Goal: Book appointment/travel/reservation

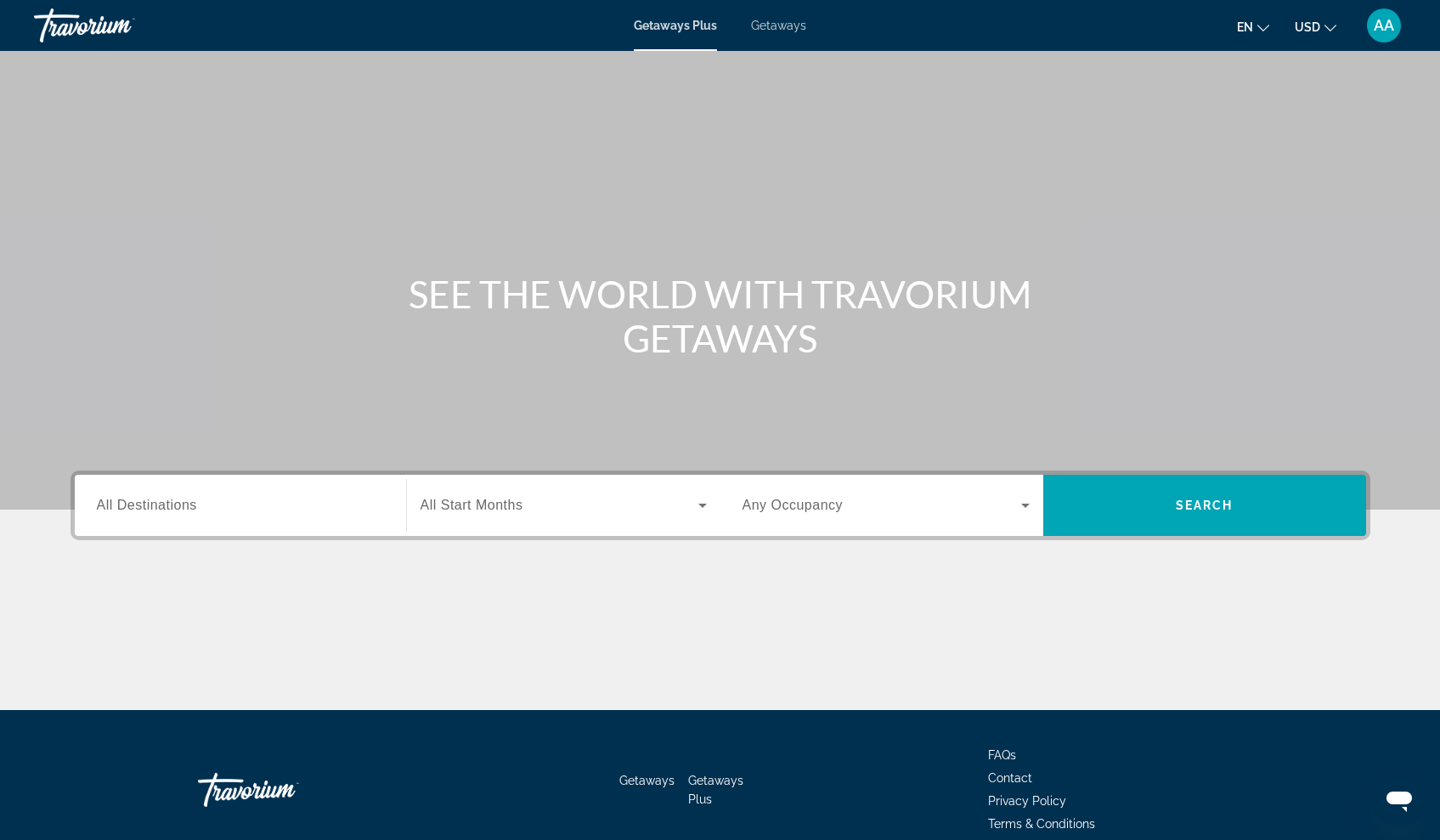
click at [1253, 28] on span "en" at bounding box center [1245, 28] width 16 height 14
click at [1324, 29] on icon "Change currency" at bounding box center [1330, 28] width 12 height 12
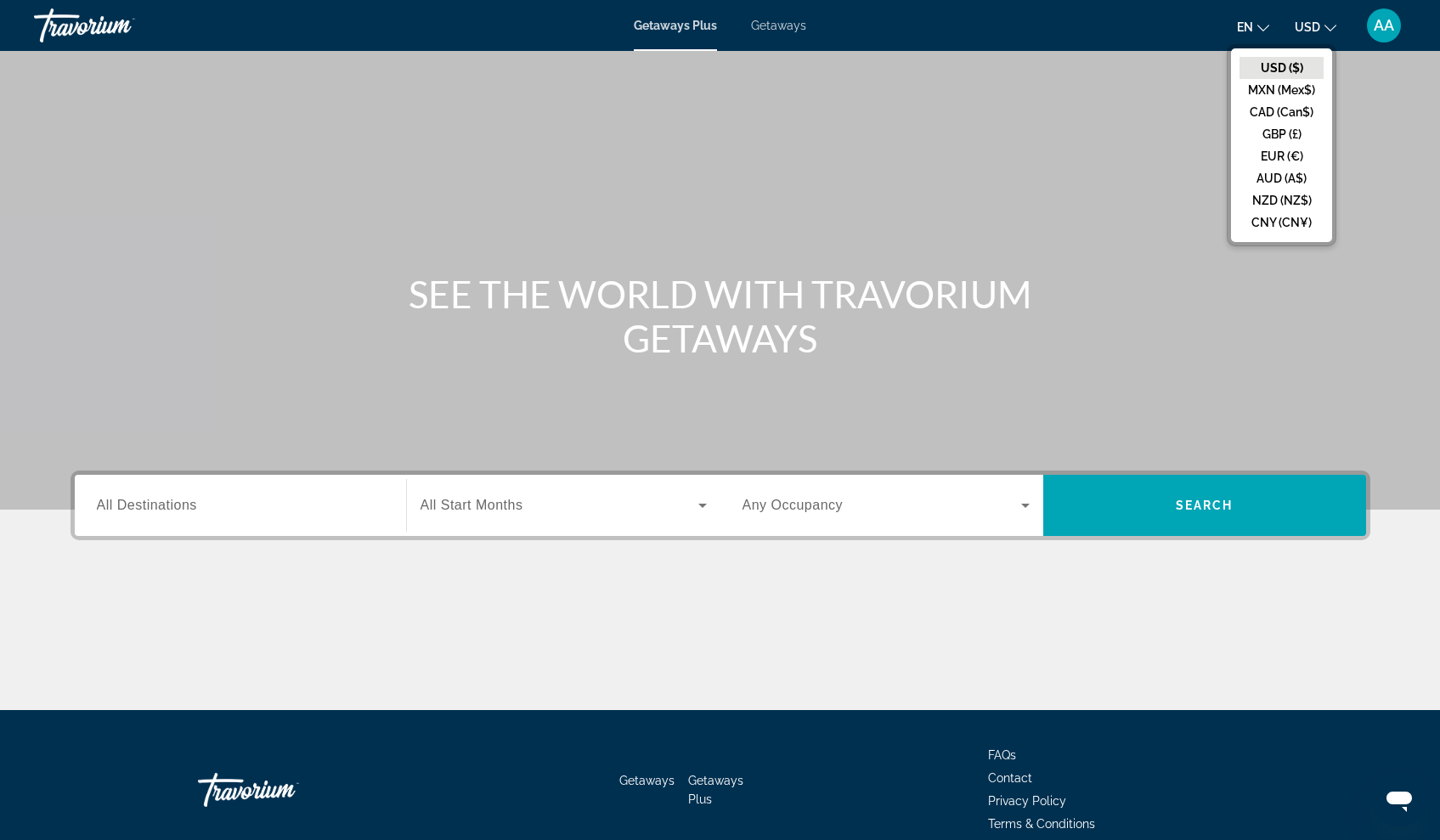
click at [1001, 319] on h1 "SEE THE WORLD WITH TRAVORIUM GETAWAYS" at bounding box center [720, 316] width 637 height 88
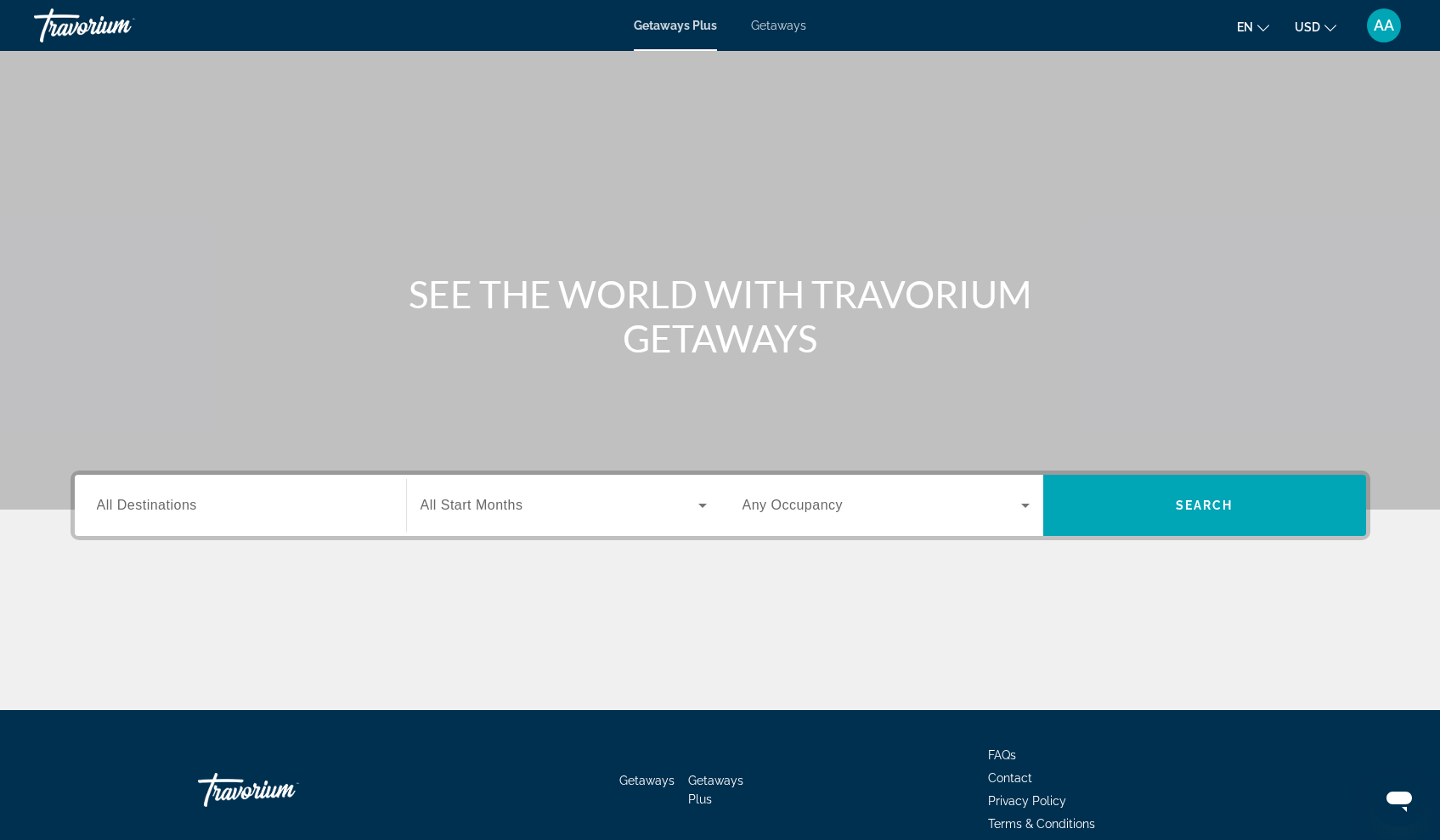
click at [343, 519] on div "Search widget" at bounding box center [240, 506] width 287 height 48
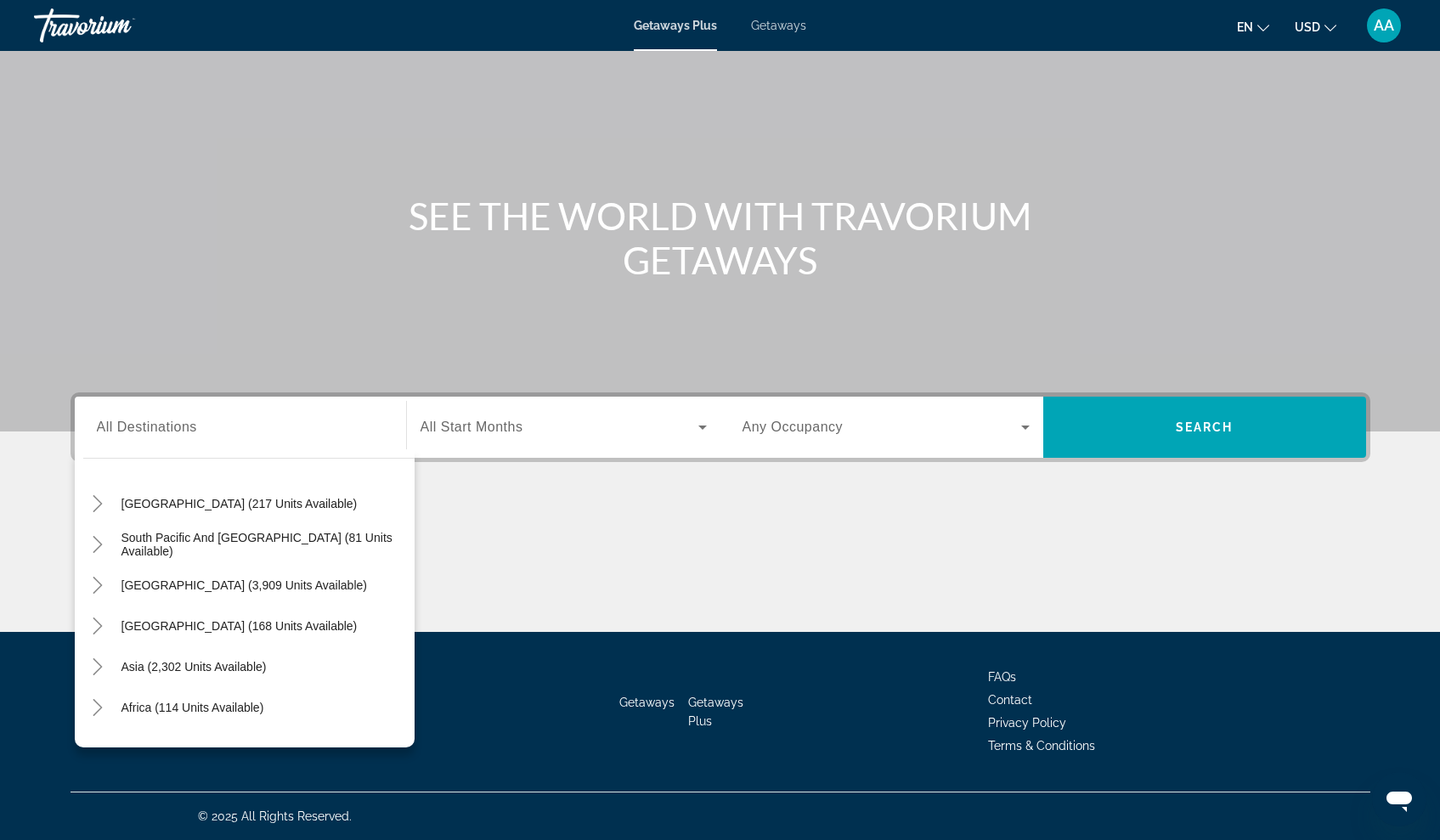
scroll to position [275, 0]
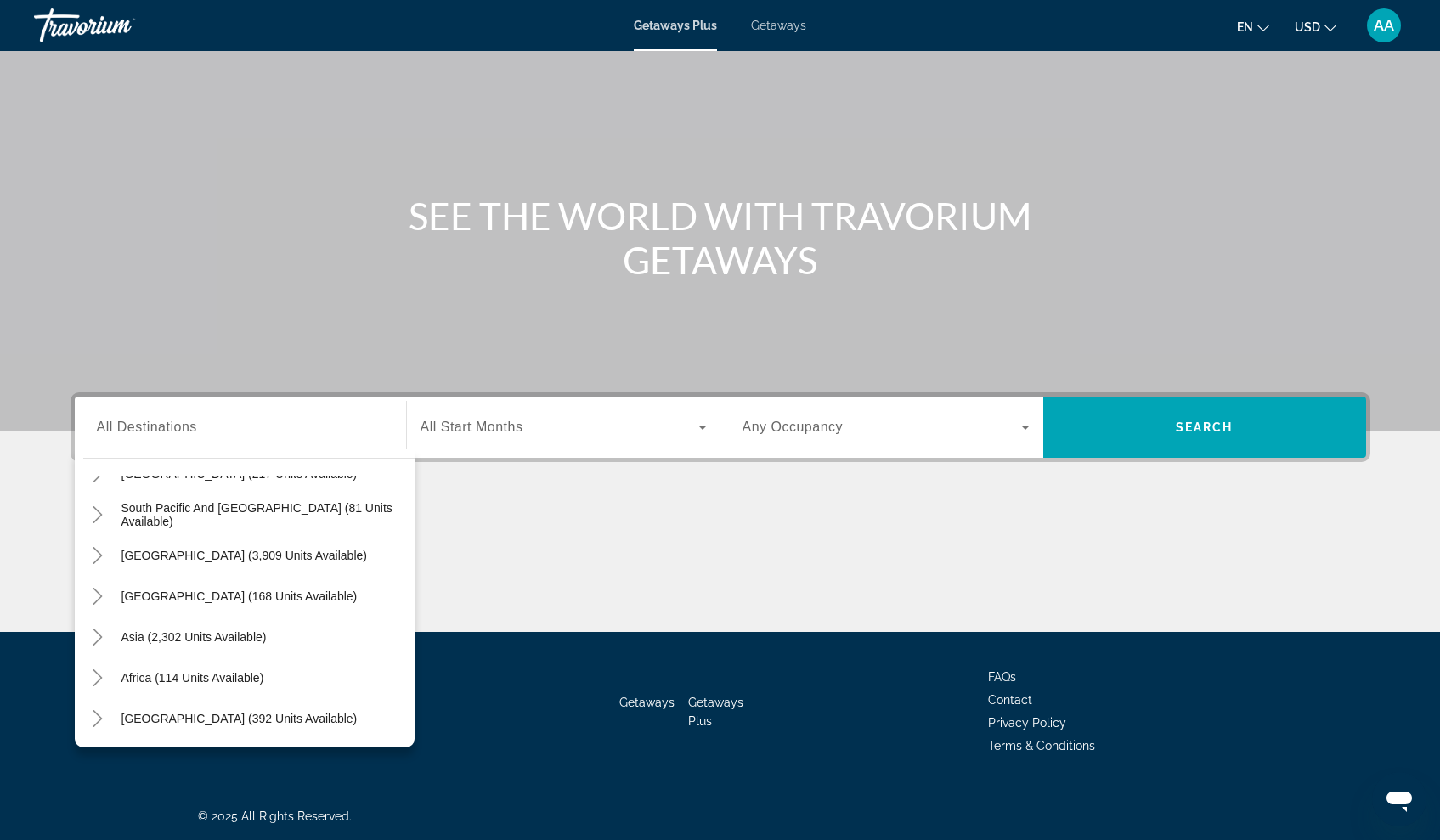
click at [306, 641] on div "Asia (2,302 units available)" at bounding box center [249, 636] width 332 height 41
click at [245, 637] on span "Asia (2,302 units available)" at bounding box center [194, 637] width 145 height 14
type input "**********"
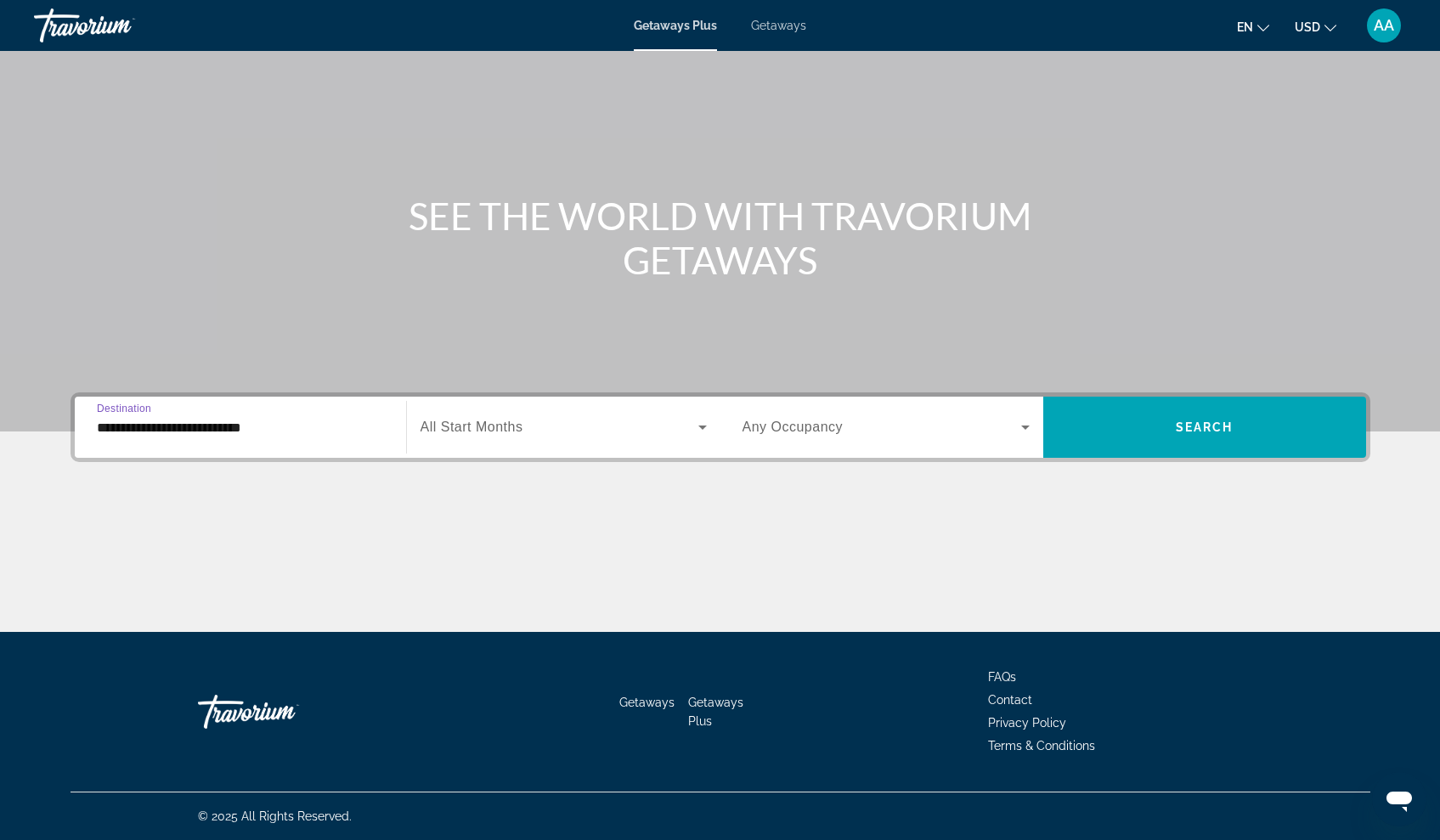
click at [567, 435] on span "Search widget" at bounding box center [559, 427] width 278 height 21
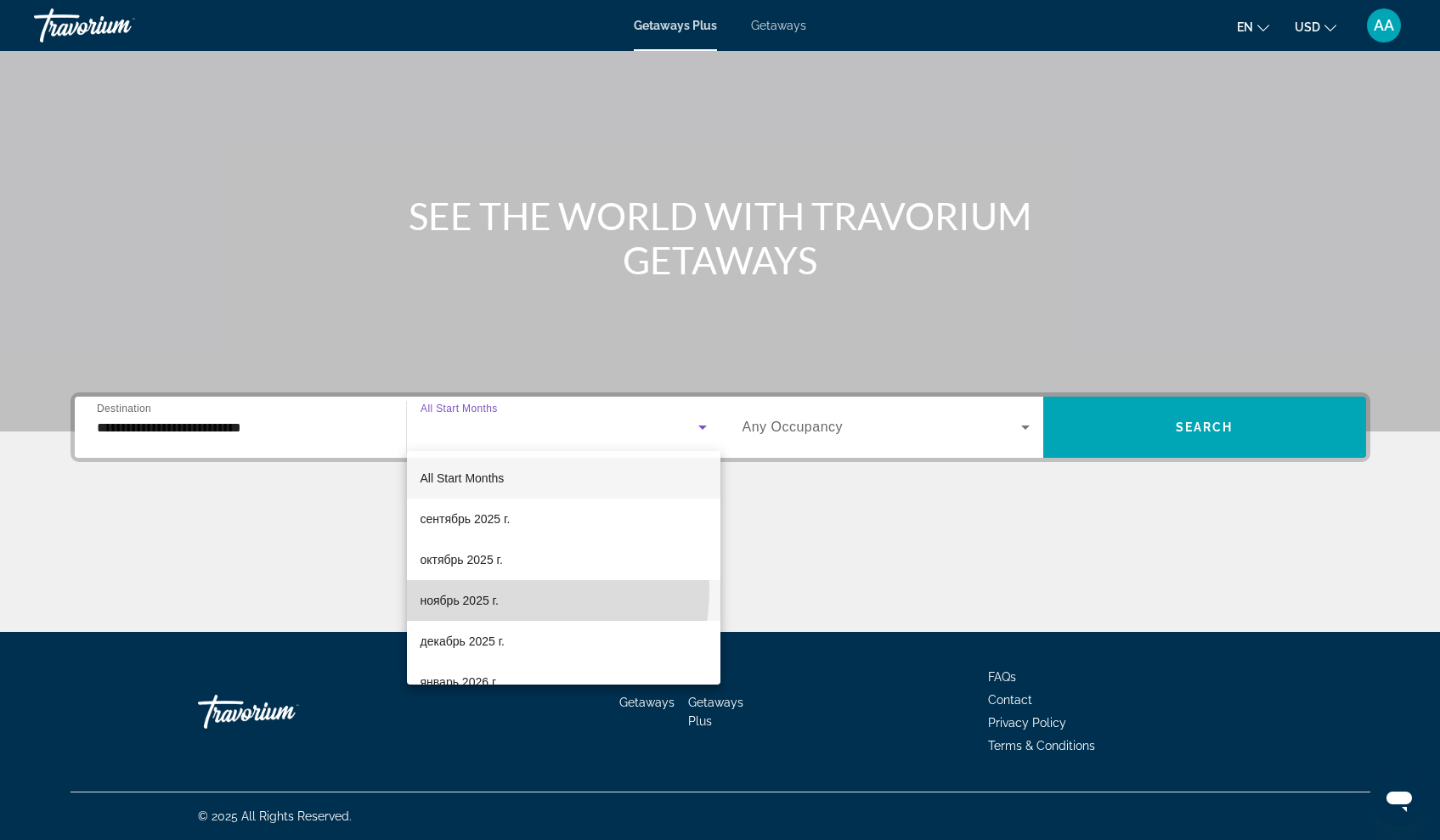
click at [497, 591] on span "ноябрь 2025 г." at bounding box center [459, 601] width 79 height 21
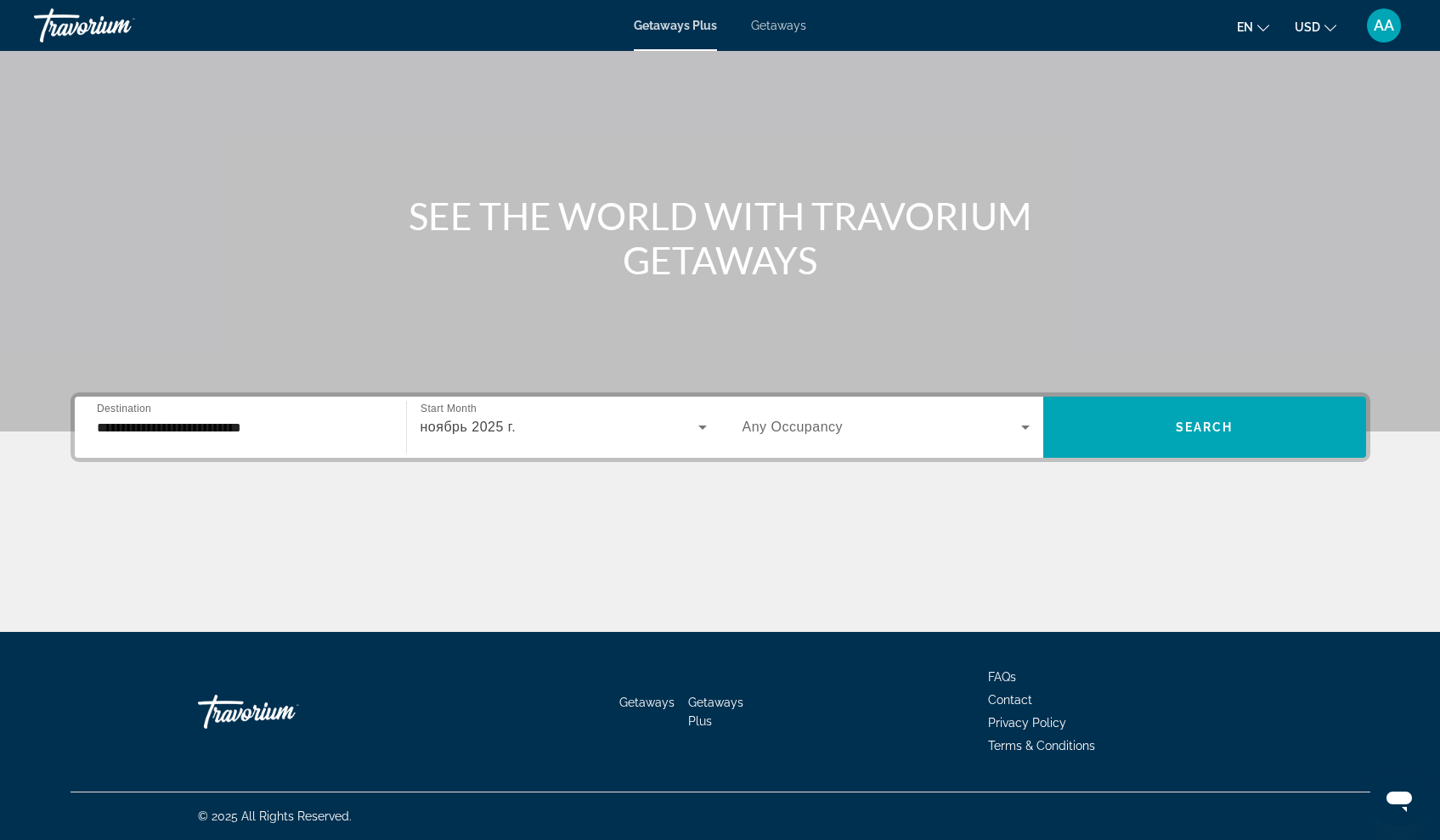
click at [826, 430] on span "Any Occupancy" at bounding box center [793, 426] width 101 height 15
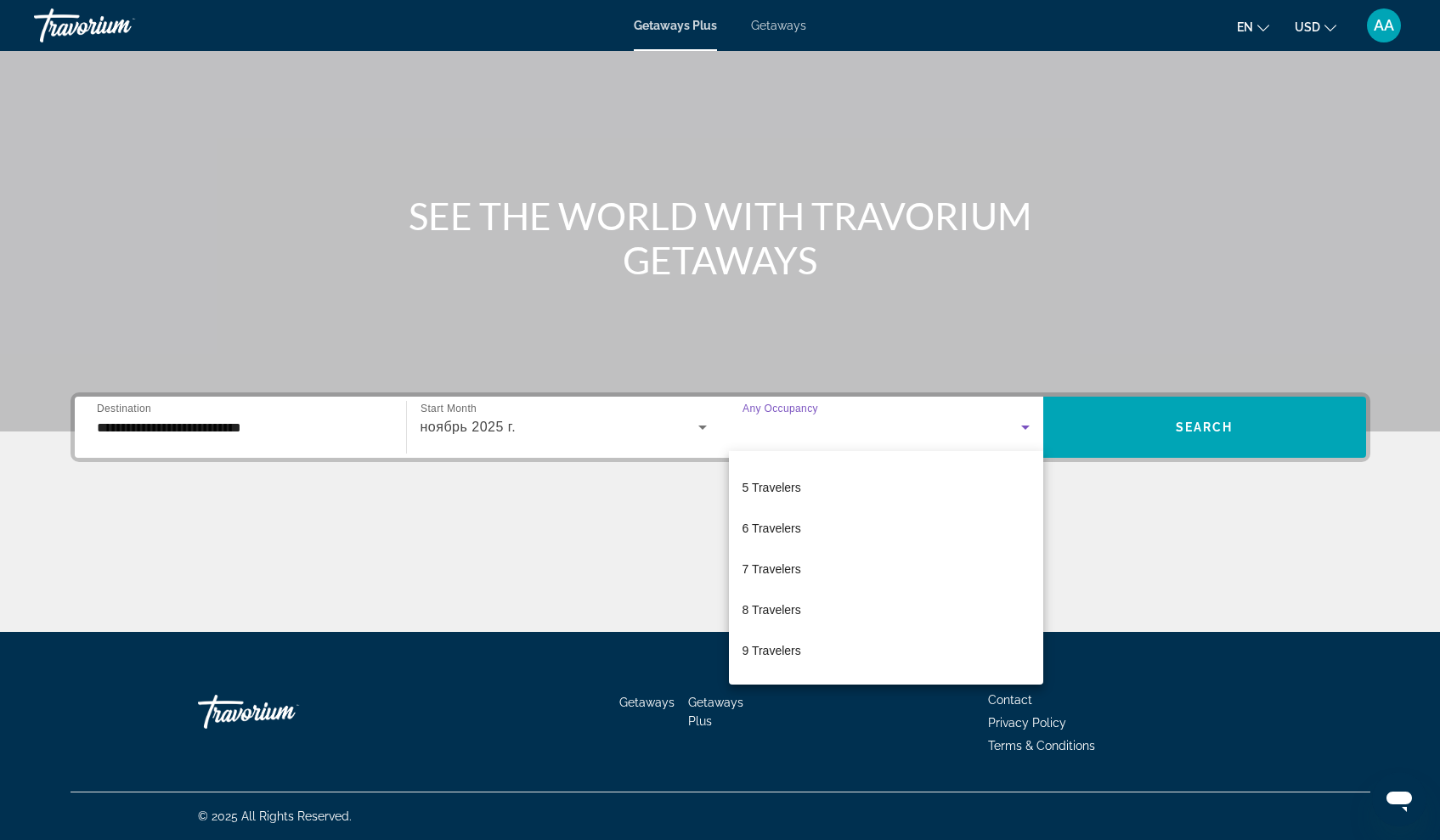
scroll to position [161, 0]
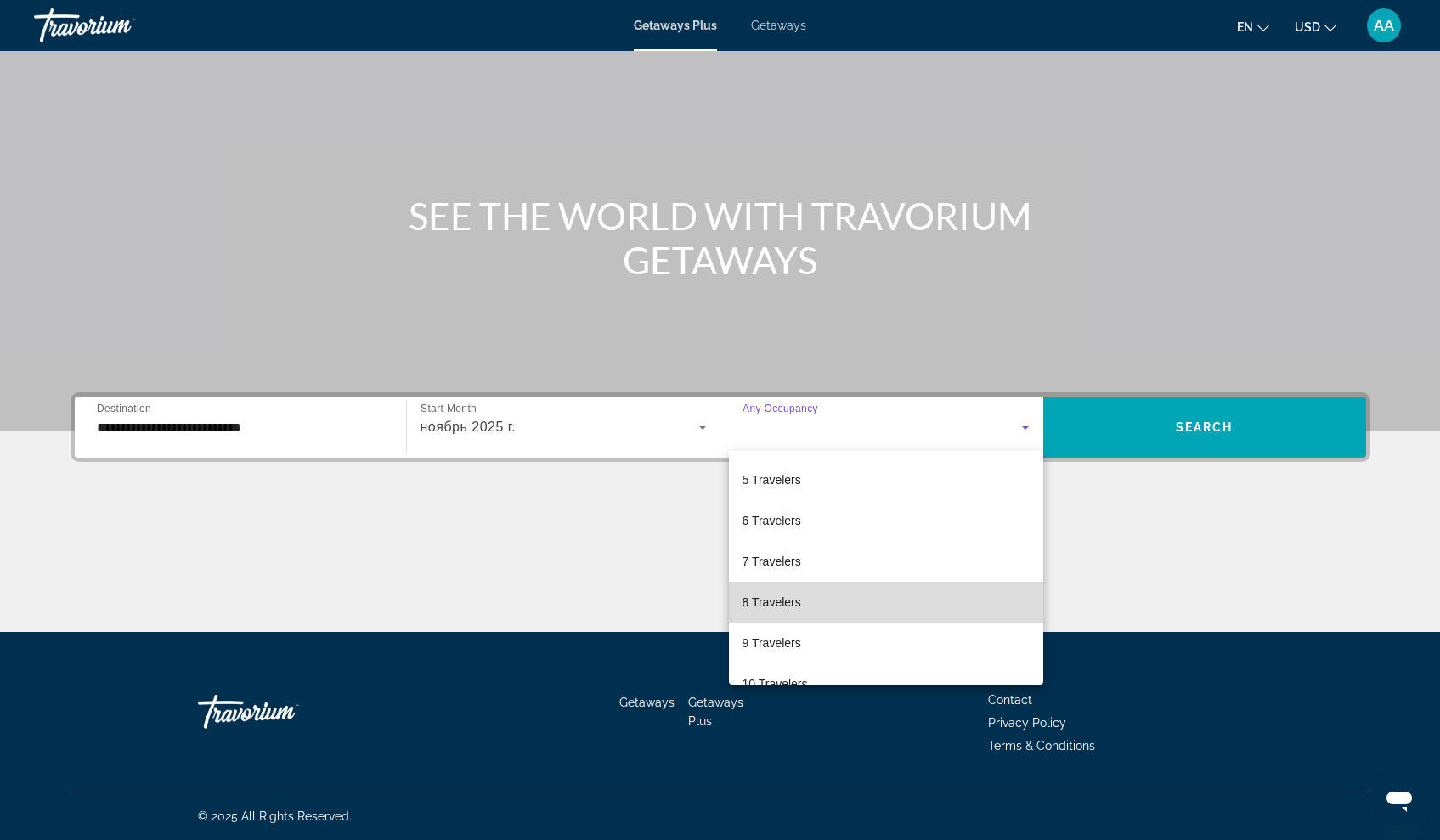
click at [922, 599] on mat-option "8 Travelers" at bounding box center [886, 602] width 314 height 41
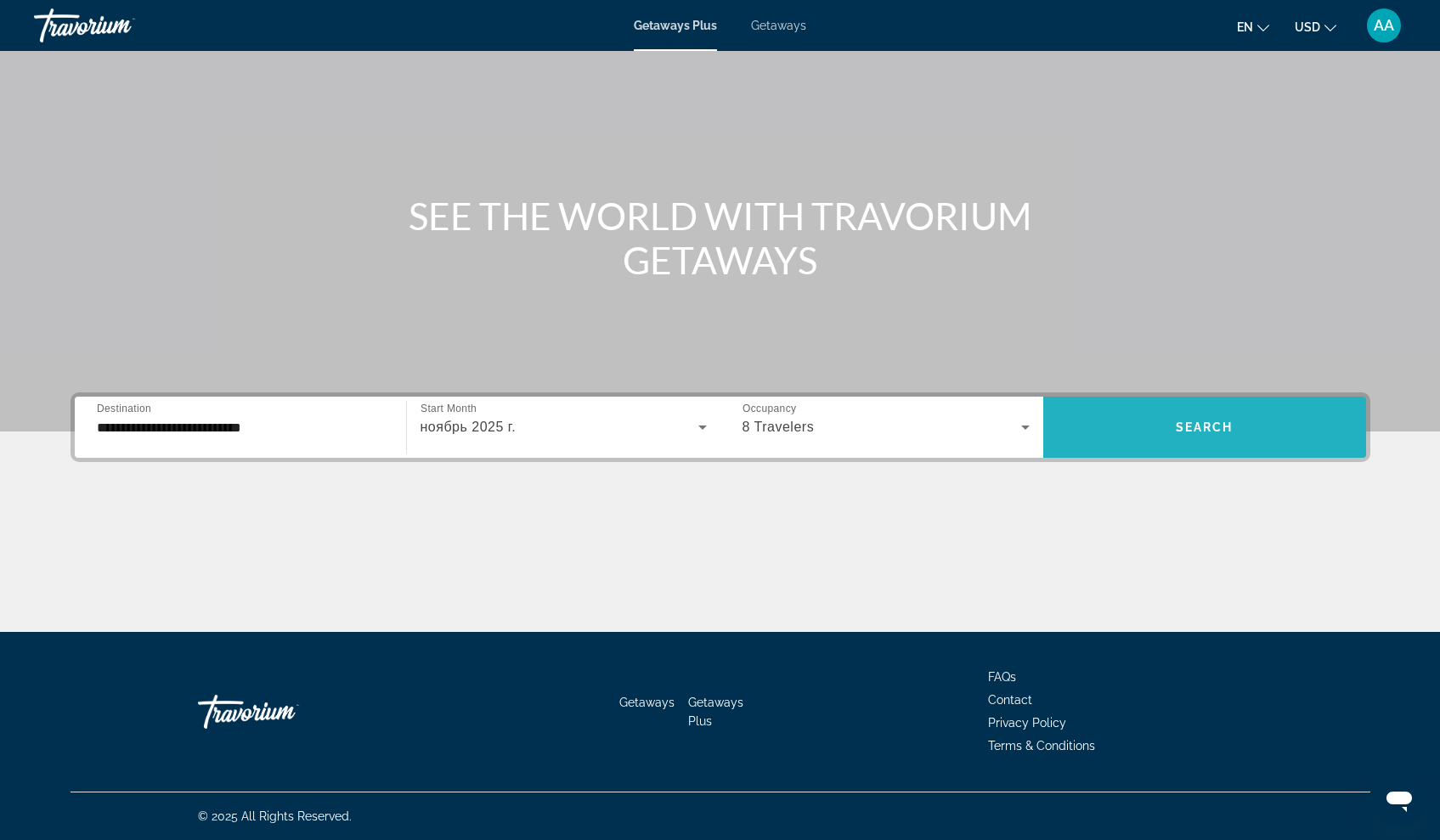
click at [1161, 416] on span "Search widget" at bounding box center [1204, 426] width 323 height 41
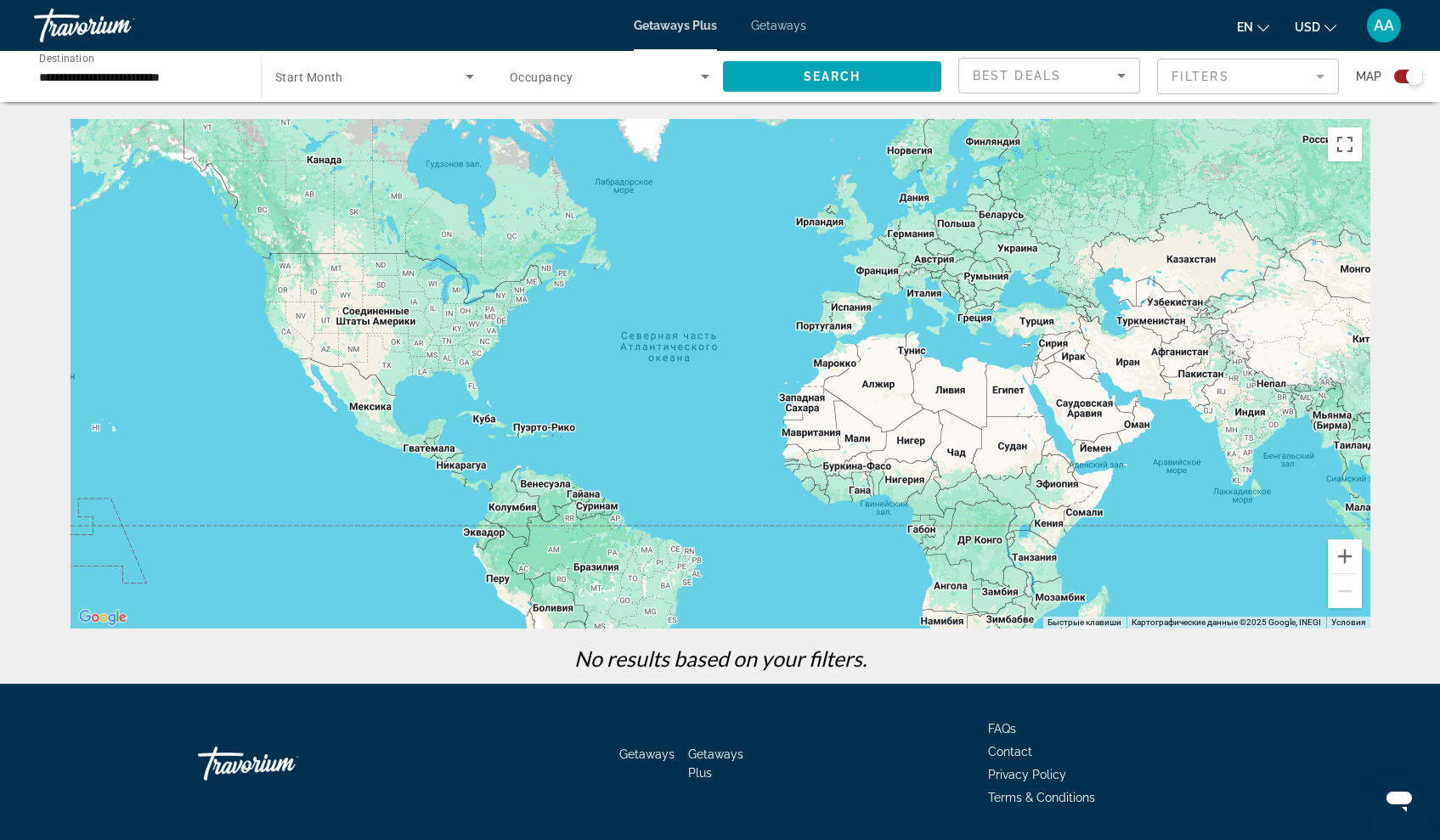
click at [328, 77] on span "Start Month" at bounding box center [309, 78] width 68 height 14
click at [321, 123] on span "All Start Months" at bounding box center [318, 128] width 85 height 14
click at [565, 85] on span "Search widget" at bounding box center [604, 77] width 191 height 21
click at [560, 123] on span "Any Occupancy" at bounding box center [550, 128] width 82 height 14
click at [1041, 75] on span "Best Deals" at bounding box center [1017, 76] width 88 height 14
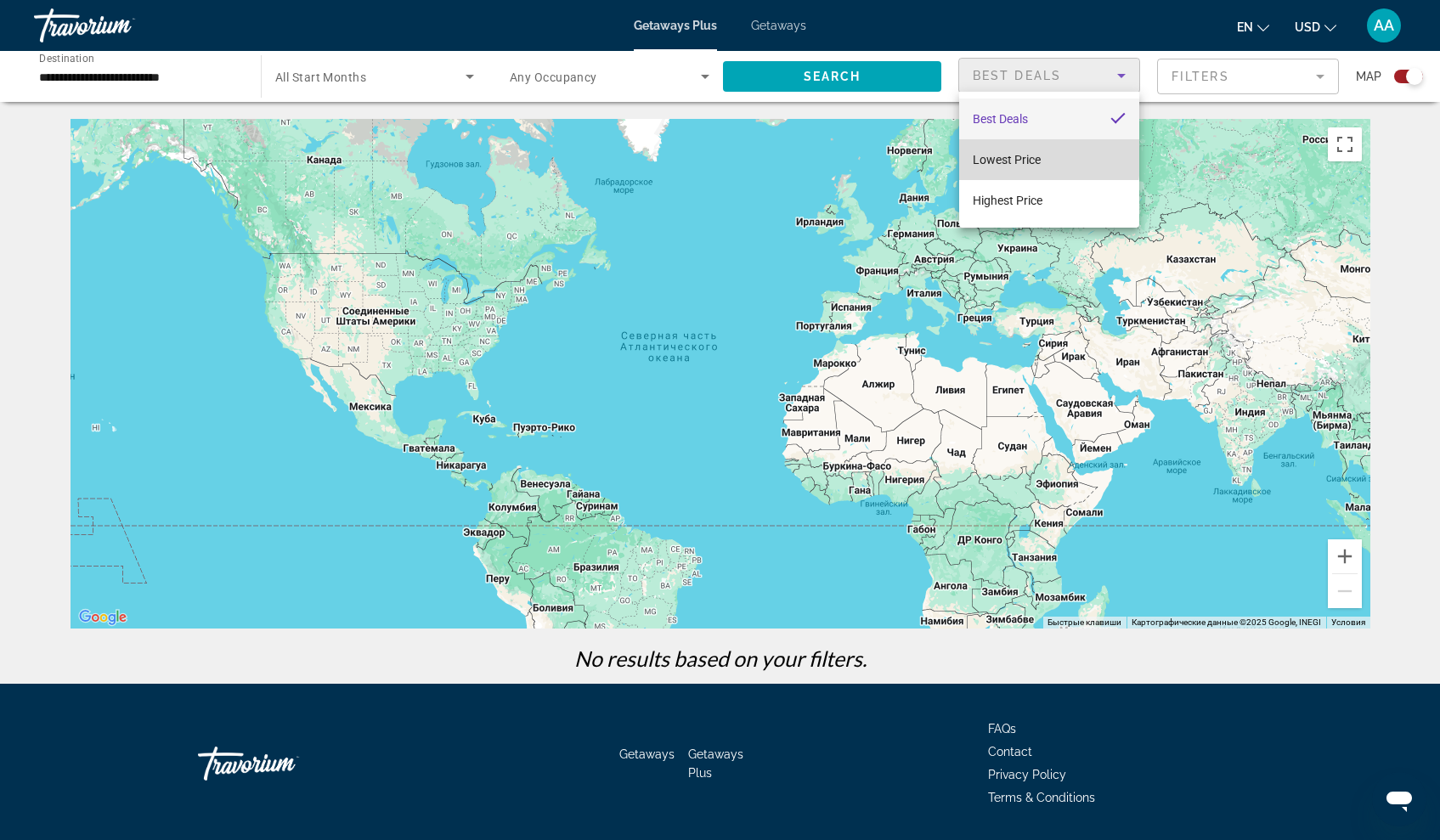
click at [1019, 156] on span "Lowest Price" at bounding box center [1007, 160] width 68 height 14
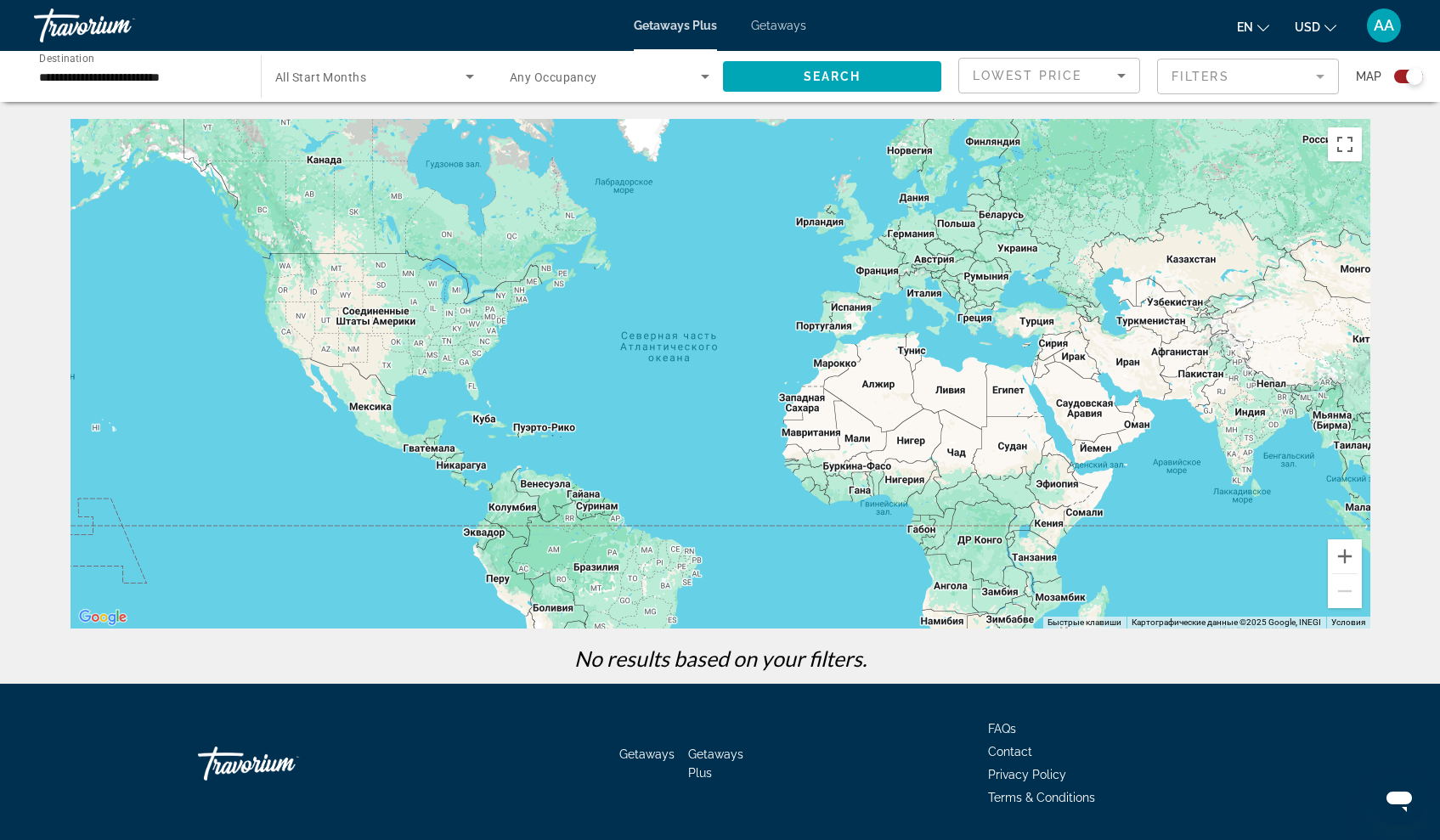
click at [1201, 87] on mat-form-field "Filters" at bounding box center [1247, 76] width 182 height 35
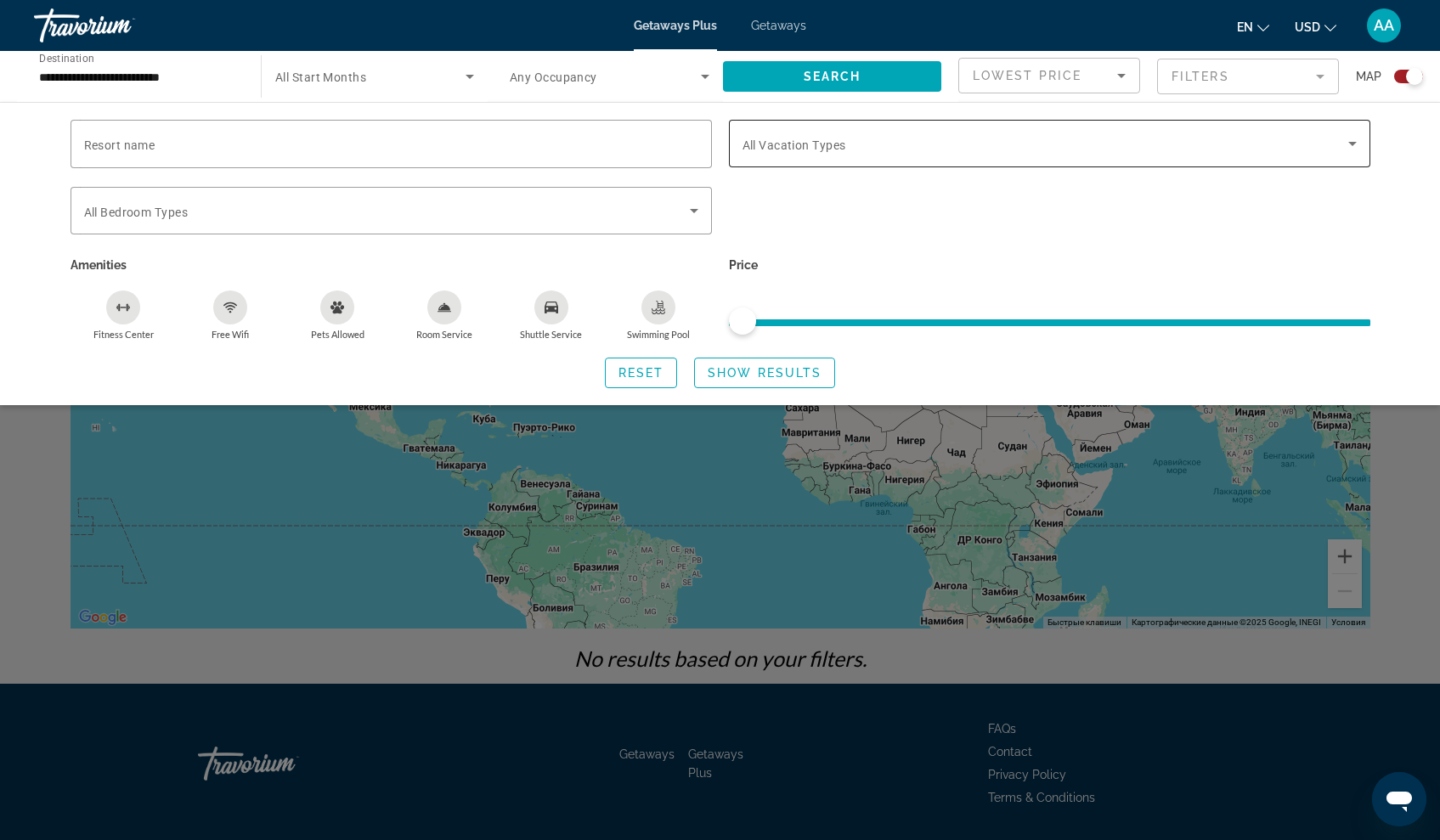
click at [1071, 154] on div "Search widget" at bounding box center [1050, 143] width 615 height 47
click at [1064, 140] on span "Search widget" at bounding box center [1045, 144] width 606 height 21
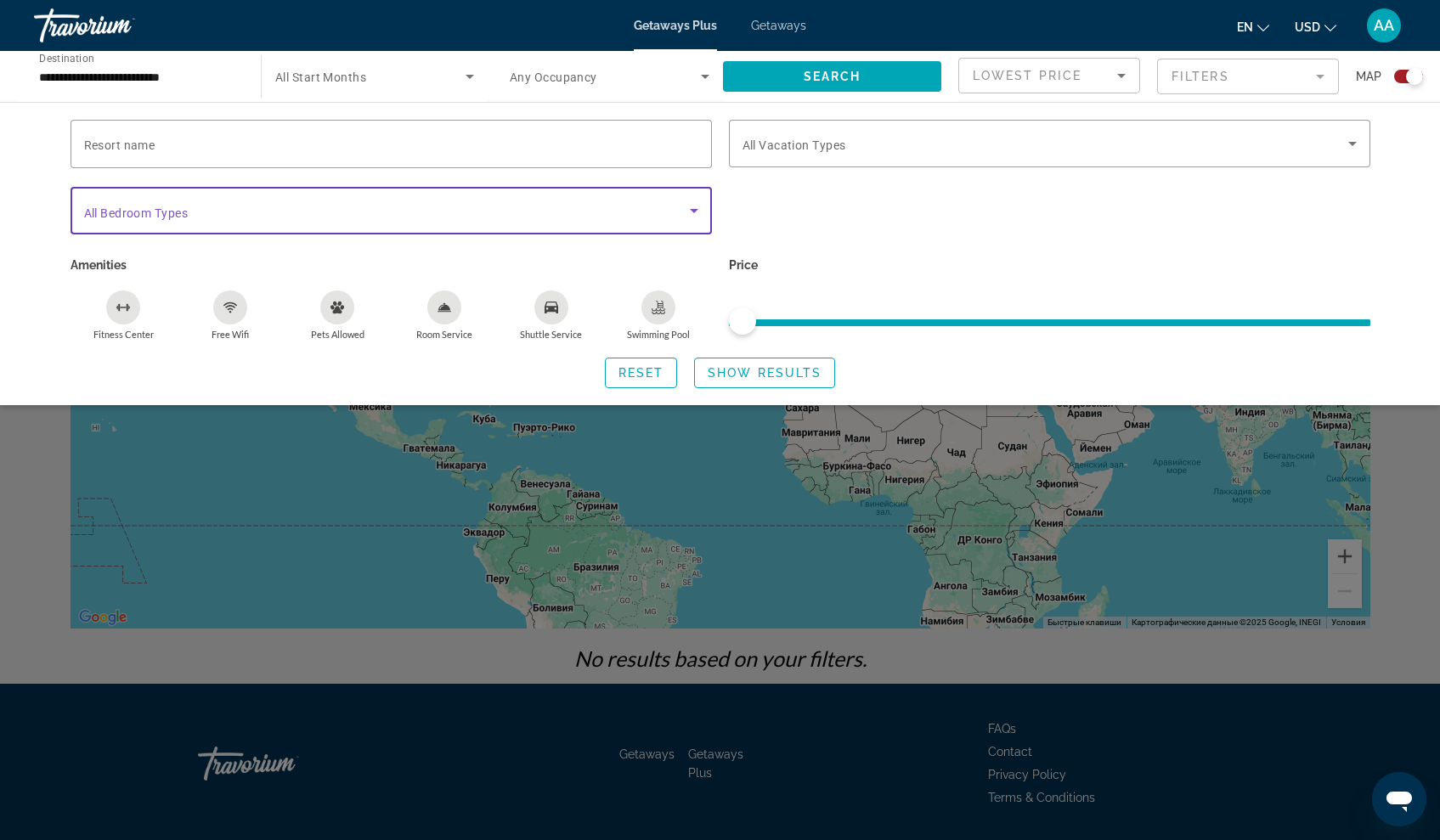
click at [612, 206] on span "Search widget" at bounding box center [387, 211] width 606 height 21
click at [600, 162] on div "Search widget" at bounding box center [391, 144] width 615 height 48
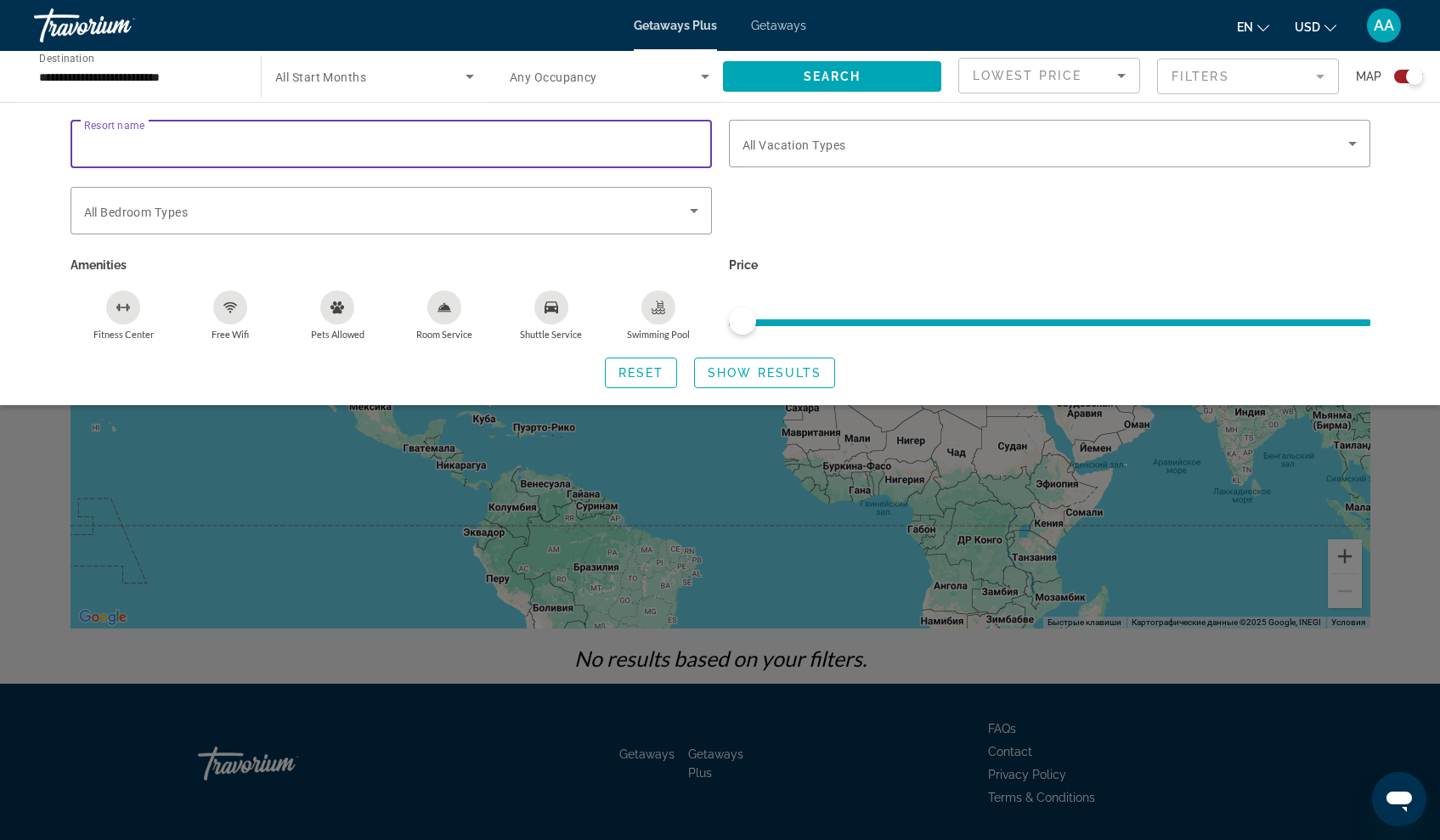
click at [600, 153] on input "Resort name" at bounding box center [391, 144] width 615 height 21
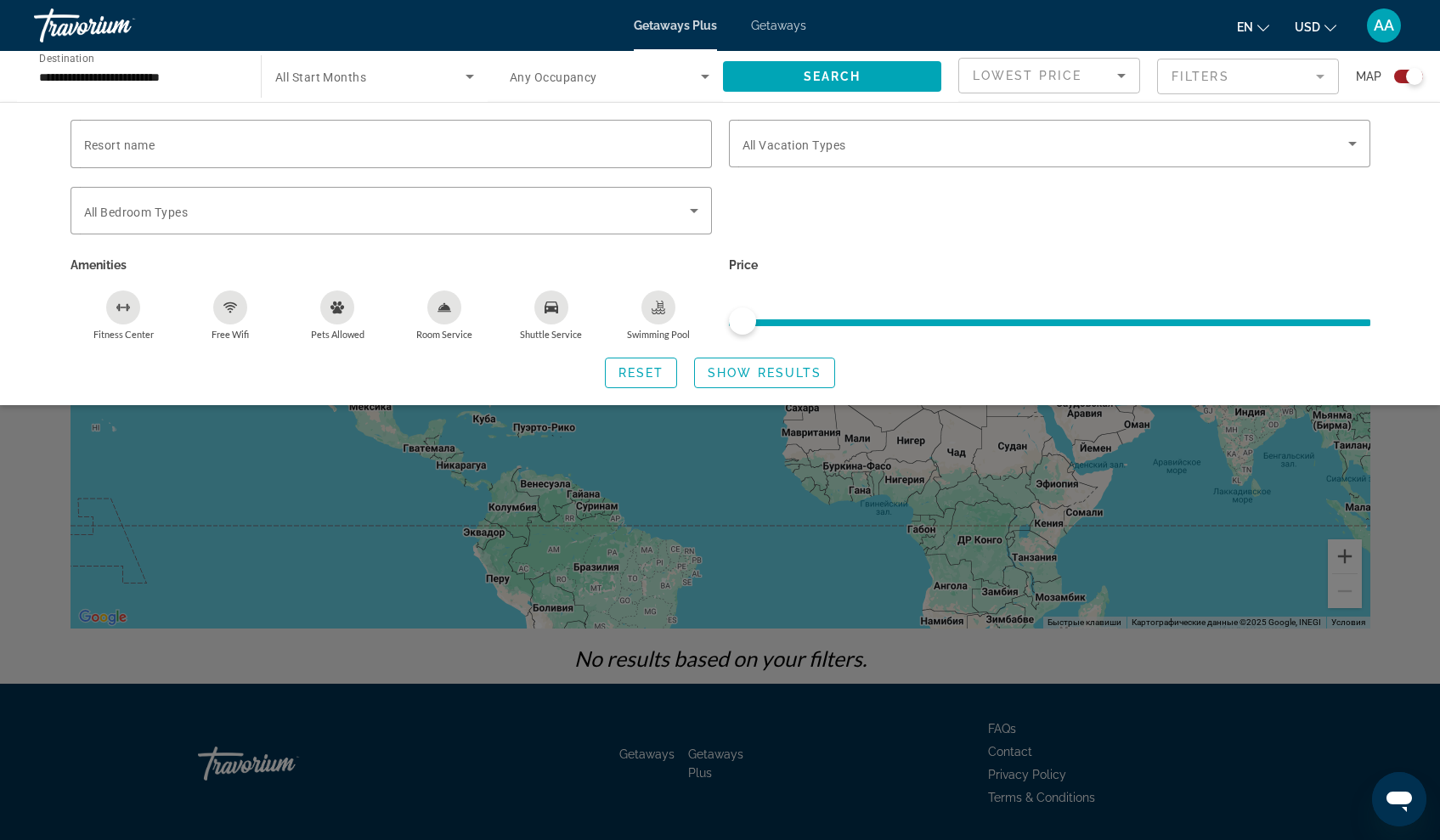
click at [549, 313] on icon "Shuttle Service" at bounding box center [552, 307] width 14 height 14
click at [666, 306] on div "Swimming Pool" at bounding box center [658, 307] width 34 height 34
click at [218, 315] on div "Free Wifi" at bounding box center [230, 307] width 34 height 34
click at [817, 370] on span "Show Results" at bounding box center [765, 373] width 114 height 14
click at [766, 367] on span "Search widget" at bounding box center [764, 372] width 139 height 41
